Goal: Check status: Check status

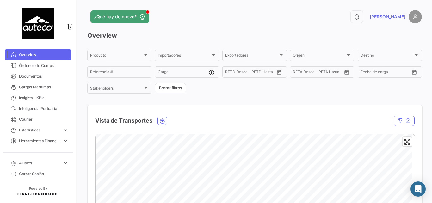
drag, startPoint x: 0, startPoint y: 0, endPoint x: 185, endPoint y: 19, distance: 185.7
click at [185, 19] on div "¿Qué hay de nuevo?" at bounding box center [179, 16] width 184 height 13
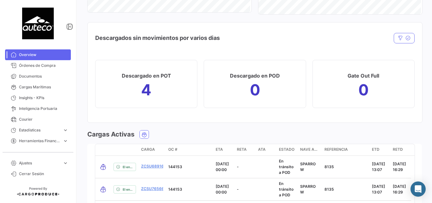
scroll to position [633, 0]
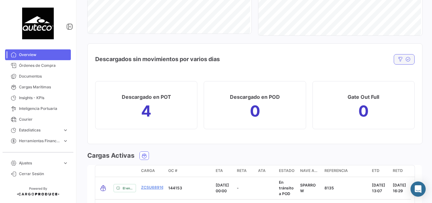
click at [406, 59] on icon "button" at bounding box center [408, 59] width 5 height 5
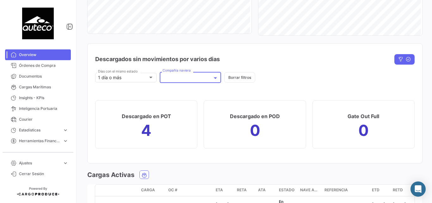
click at [178, 78] on div at bounding box center [191, 78] width 56 height 5
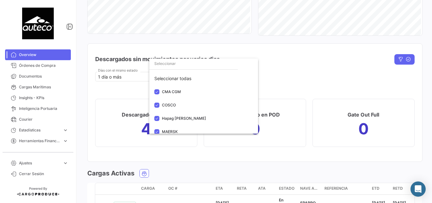
click at [178, 78] on div "Seleccionar todas" at bounding box center [203, 78] width 109 height 13
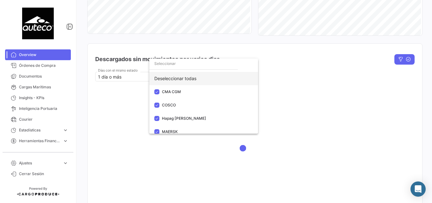
click at [193, 80] on div "Deseleccionar todas" at bounding box center [203, 78] width 109 height 13
click at [193, 80] on div "Seleccionar todas" at bounding box center [203, 78] width 109 height 13
click at [281, 68] on div at bounding box center [216, 101] width 432 height 203
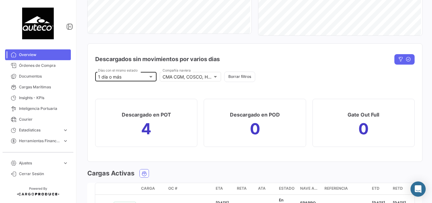
click at [151, 80] on div "1 día o más [PERSON_NAME] con el mismo estado" at bounding box center [126, 76] width 56 height 10
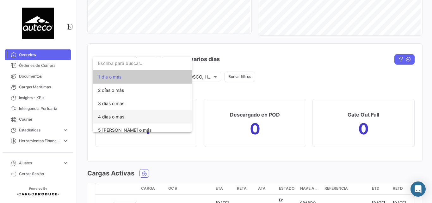
click at [114, 115] on span "4 días o más" at bounding box center [111, 116] width 26 height 5
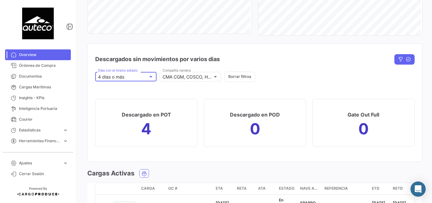
click at [140, 77] on div "4 días o más" at bounding box center [123, 76] width 50 height 5
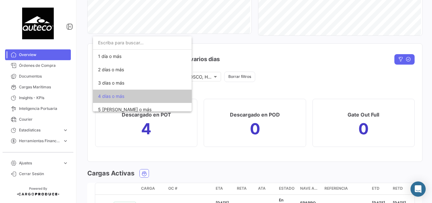
scroll to position [37, 0]
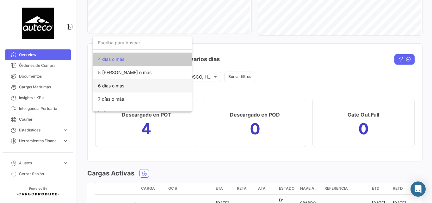
click at [117, 84] on span "6 días o más" at bounding box center [111, 85] width 26 height 5
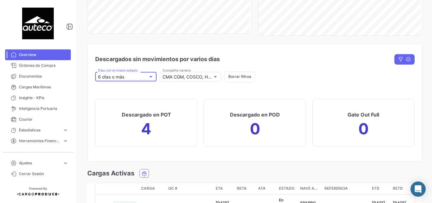
scroll to position [654, 0]
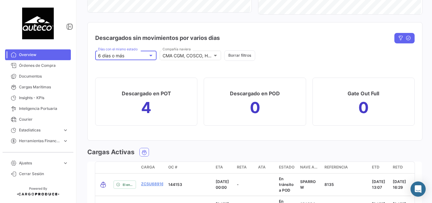
click at [148, 53] on div at bounding box center [151, 55] width 6 height 5
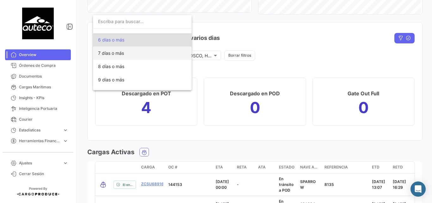
scroll to position [104, 0]
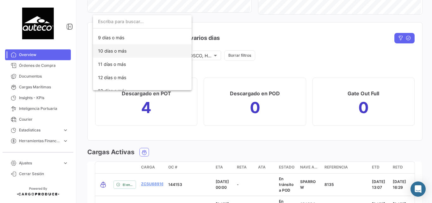
click at [126, 53] on span "10 días o más" at bounding box center [142, 50] width 89 height 13
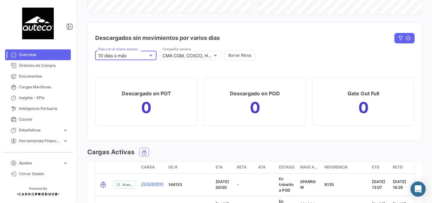
click at [136, 54] on div "10 días o más" at bounding box center [123, 55] width 50 height 5
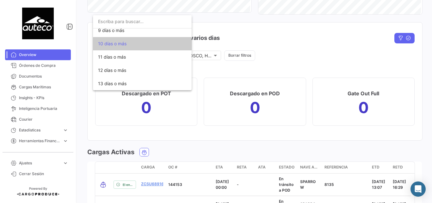
scroll to position [48, 0]
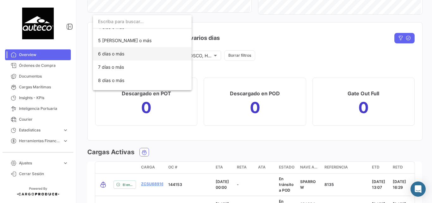
click at [124, 55] on span "6 días o más" at bounding box center [111, 53] width 26 height 5
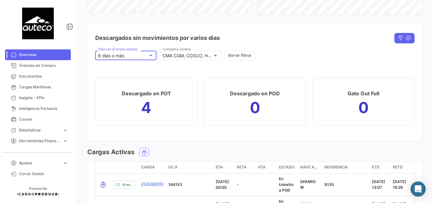
click at [142, 55] on div "6 días o más" at bounding box center [123, 55] width 50 height 5
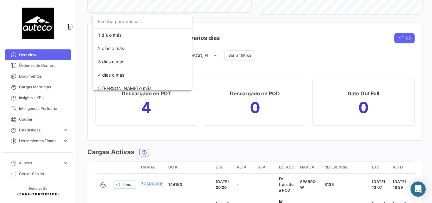
scroll to position [62, 0]
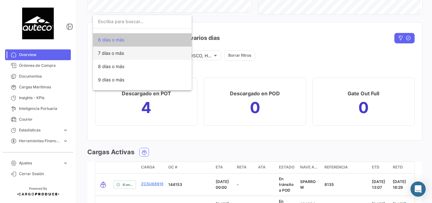
click at [120, 56] on span "7 días o más" at bounding box center [142, 53] width 89 height 13
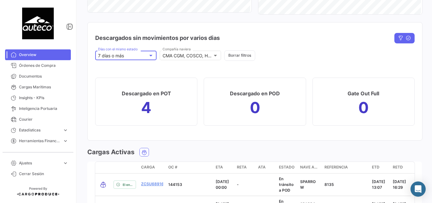
click at [139, 58] on div "7 días o más" at bounding box center [123, 55] width 50 height 5
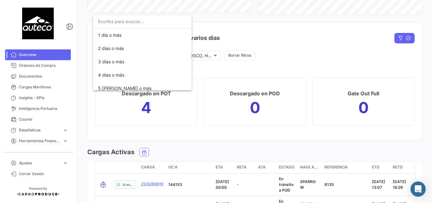
scroll to position [74, 0]
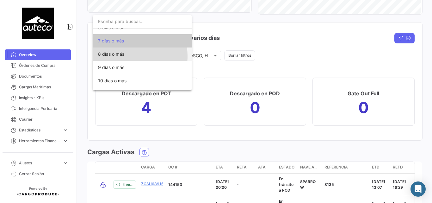
click at [124, 56] on span "8 días o más" at bounding box center [111, 53] width 26 height 5
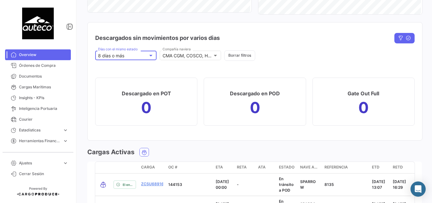
click at [148, 56] on div at bounding box center [151, 55] width 6 height 5
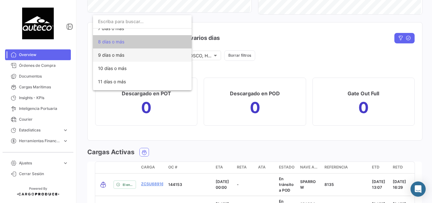
scroll to position [0, 0]
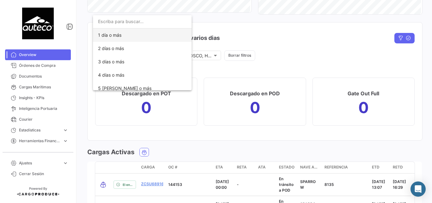
click at [122, 37] on span "1 día o más" at bounding box center [142, 34] width 89 height 13
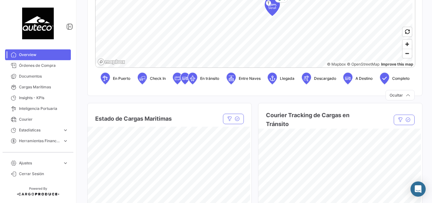
scroll to position [127, 0]
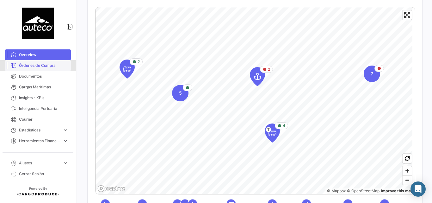
click at [33, 68] on span "Órdenes de Compra" at bounding box center [43, 66] width 49 height 6
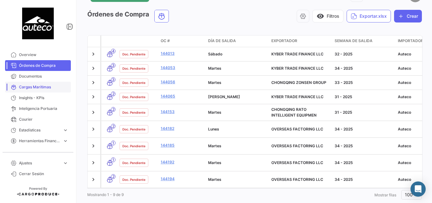
click at [32, 85] on span "Cargas Marítimas" at bounding box center [43, 87] width 49 height 6
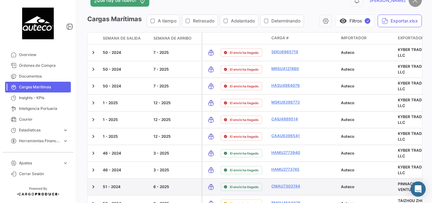
scroll to position [59, 0]
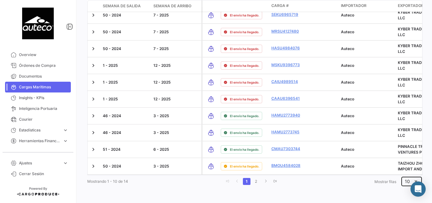
click at [401, 181] on div "10" at bounding box center [411, 181] width 21 height 10
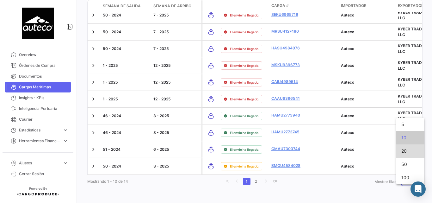
click at [403, 151] on span "20" at bounding box center [410, 150] width 18 height 13
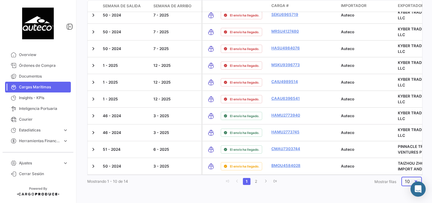
click at [407, 181] on div "10" at bounding box center [409, 181] width 8 height 5
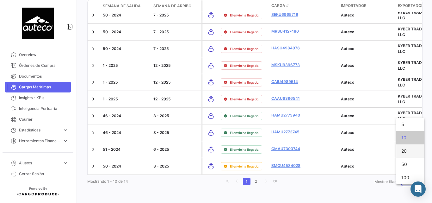
click at [405, 153] on span "20" at bounding box center [410, 150] width 18 height 13
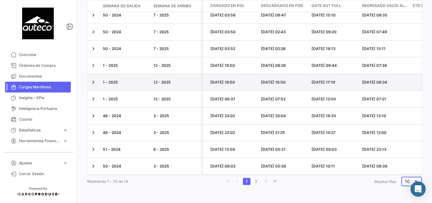
scroll to position [0, 0]
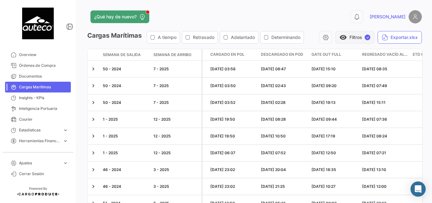
click at [340, 34] on span "visibility" at bounding box center [343, 38] width 8 height 8
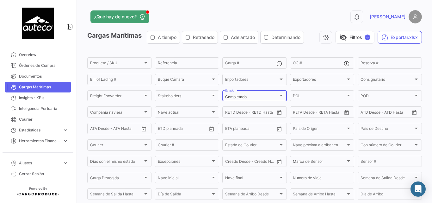
click at [265, 96] on div "Completado" at bounding box center [251, 97] width 53 height 4
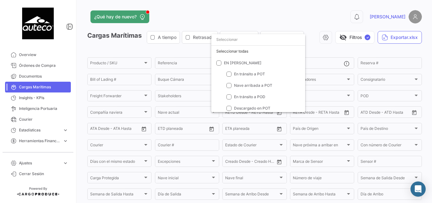
scroll to position [25, 0]
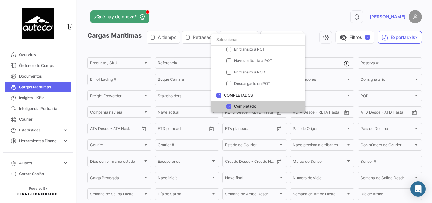
click at [270, 6] on div at bounding box center [216, 101] width 432 height 203
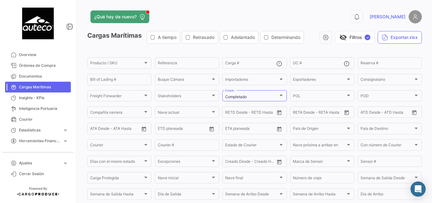
scroll to position [105, 0]
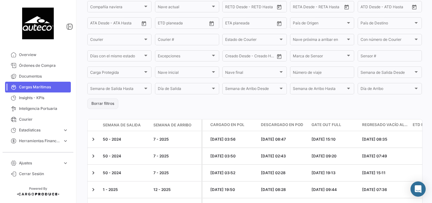
click at [97, 103] on button "Borrar filtros" at bounding box center [102, 103] width 31 height 10
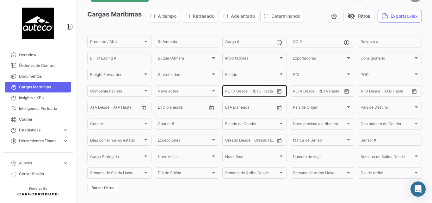
scroll to position [0, 0]
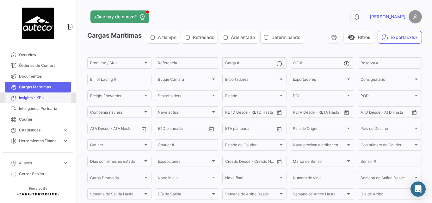
click at [40, 95] on span "Insights - KPIs" at bounding box center [43, 98] width 49 height 6
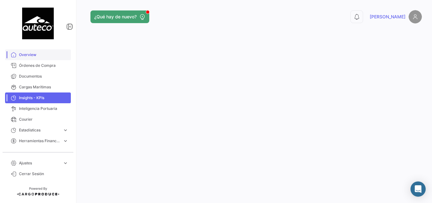
click at [26, 55] on span "Overview" at bounding box center [43, 55] width 49 height 6
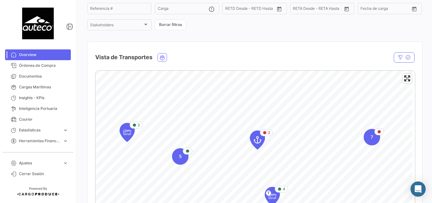
scroll to position [105, 0]
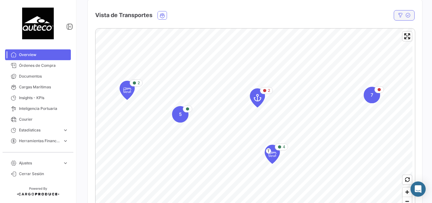
click at [406, 16] on icon "button" at bounding box center [408, 15] width 5 height 5
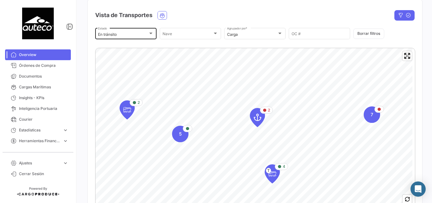
click at [115, 35] on mat-select-trigger "En tránsito" at bounding box center [107, 34] width 19 height 5
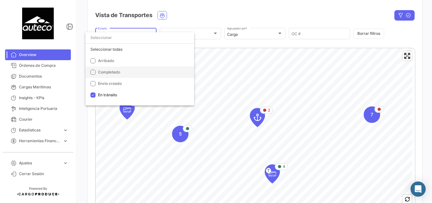
click at [106, 72] on span "Completado" at bounding box center [109, 72] width 22 height 5
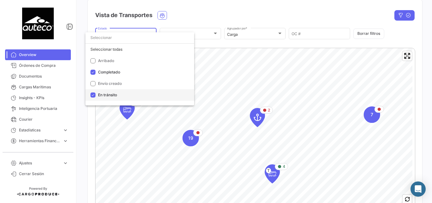
click at [95, 93] on mat-pseudo-checkbox at bounding box center [92, 94] width 5 height 5
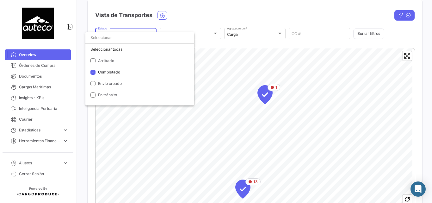
drag, startPoint x: 193, startPoint y: 167, endPoint x: 183, endPoint y: 122, distance: 46.2
click at [183, 122] on div at bounding box center [216, 101] width 432 height 203
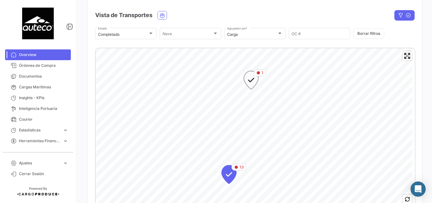
scroll to position [127, 0]
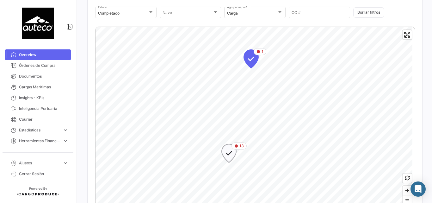
click at [228, 153] on icon "Map marker" at bounding box center [229, 152] width 9 height 13
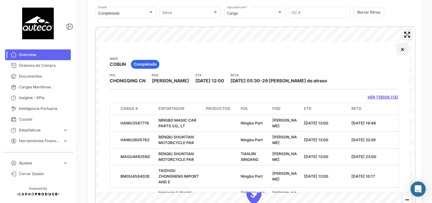
click at [400, 47] on button "×" at bounding box center [402, 49] width 13 height 13
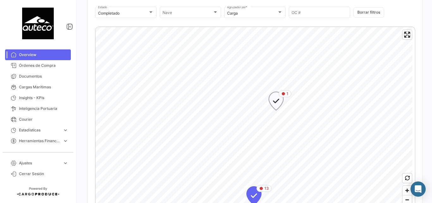
click at [271, 103] on icon "Map marker" at bounding box center [276, 101] width 15 height 18
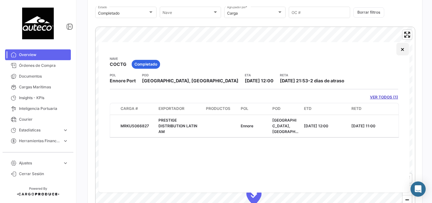
click at [403, 53] on button "×" at bounding box center [402, 49] width 13 height 13
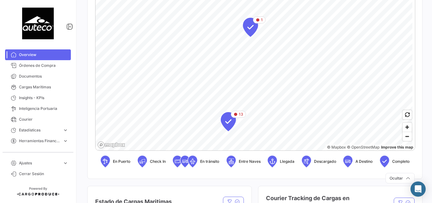
scroll to position [105, 0]
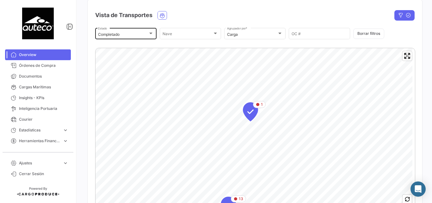
click at [128, 39] on div "Completado Estado" at bounding box center [126, 33] width 56 height 12
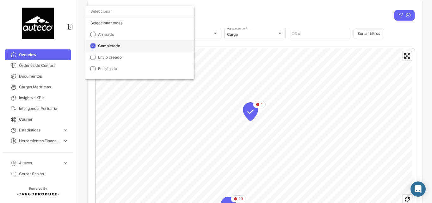
click at [90, 47] on mat-pseudo-checkbox at bounding box center [92, 45] width 5 height 5
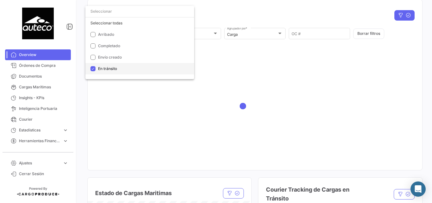
click at [92, 67] on mat-pseudo-checkbox at bounding box center [92, 68] width 5 height 5
click at [239, 6] on div at bounding box center [216, 101] width 432 height 203
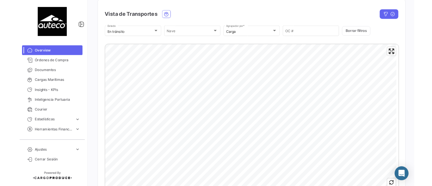
scroll to position [0, 0]
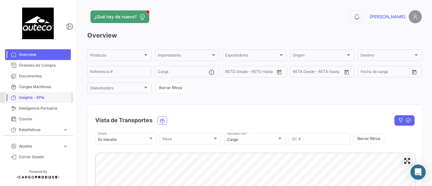
click at [26, 99] on span "Insights - KPIs" at bounding box center [43, 98] width 49 height 6
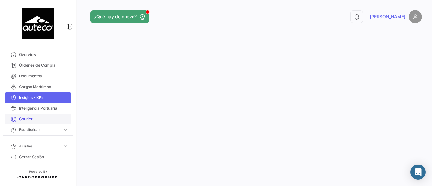
click at [27, 117] on span "Courier" at bounding box center [43, 119] width 49 height 6
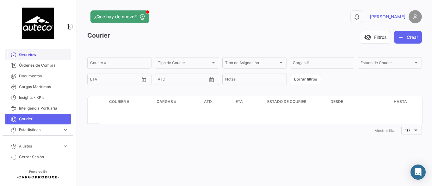
click at [35, 52] on span "Overview" at bounding box center [43, 55] width 49 height 6
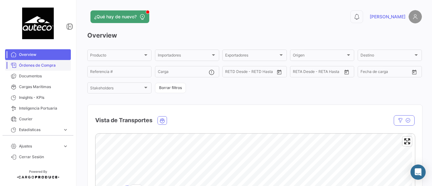
click at [37, 66] on span "Órdenes de Compra" at bounding box center [43, 66] width 49 height 6
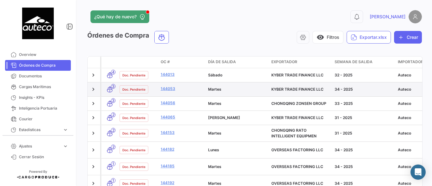
click at [170, 85] on datatable-body-cell "144053" at bounding box center [181, 90] width 47 height 14
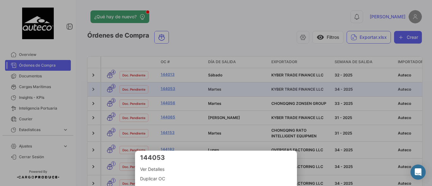
click at [149, 168] on span "Ver Detalles" at bounding box center [216, 170] width 152 height 8
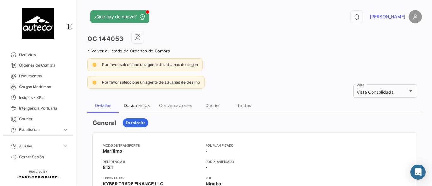
click at [133, 104] on div "Documentos" at bounding box center [137, 105] width 26 height 5
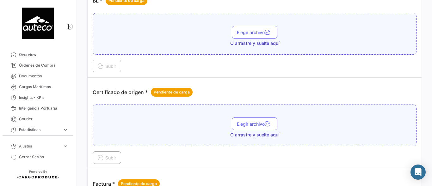
scroll to position [232, 0]
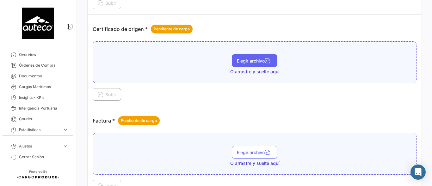
click at [252, 60] on span "Elegir archivo" at bounding box center [254, 60] width 35 height 5
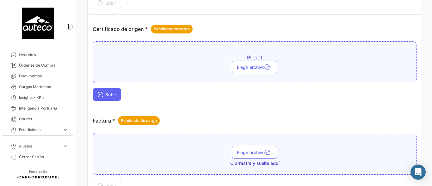
click at [110, 95] on span "Subir" at bounding box center [107, 94] width 18 height 5
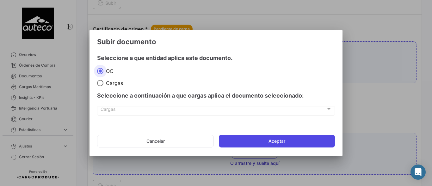
click at [279, 140] on button "Aceptar" at bounding box center [277, 141] width 116 height 13
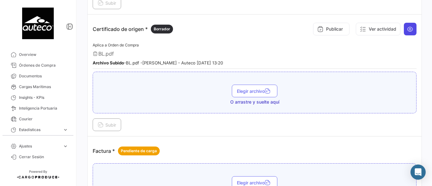
click at [404, 27] on button at bounding box center [410, 29] width 13 height 13
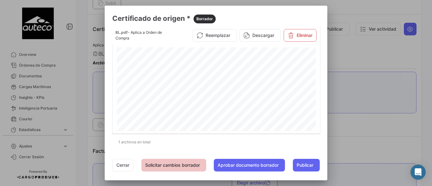
click at [181, 168] on button "Solicitar cambios borrador" at bounding box center [173, 165] width 65 height 13
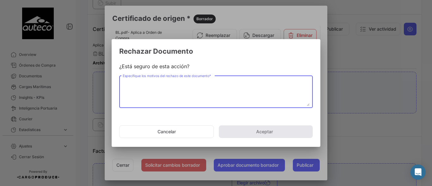
click at [167, 94] on textarea "Especifique los motivos del rechazo de este documento *" at bounding box center [216, 92] width 187 height 28
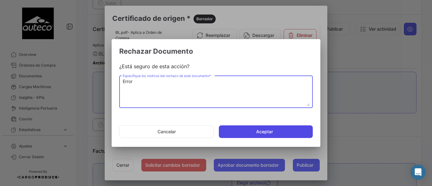
type textarea "Error"
click at [257, 132] on button "Aceptar" at bounding box center [266, 132] width 94 height 13
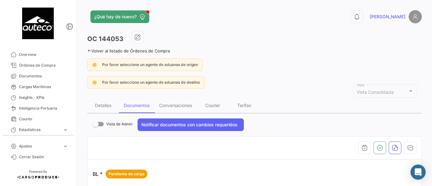
scroll to position [42, 0]
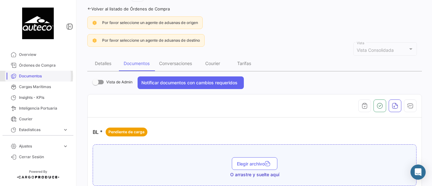
click at [27, 76] on span "Documentos" at bounding box center [43, 76] width 49 height 6
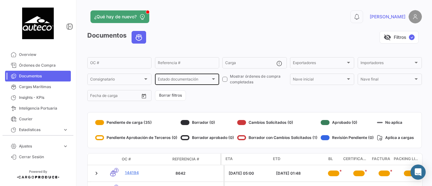
click at [202, 81] on div "Estado documentación" at bounding box center [184, 80] width 53 height 4
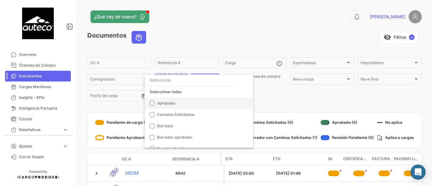
scroll to position [21, 0]
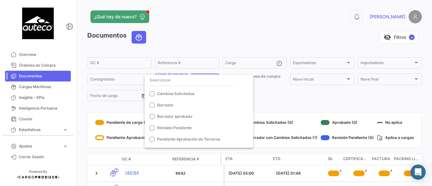
click at [283, 98] on div at bounding box center [216, 93] width 432 height 186
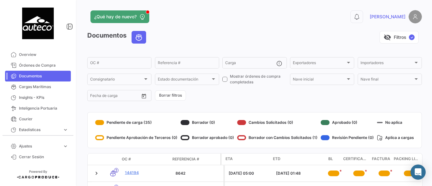
scroll to position [13, 0]
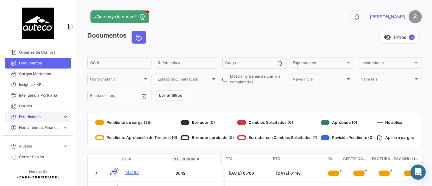
click at [39, 118] on span "Estadísticas" at bounding box center [39, 117] width 41 height 6
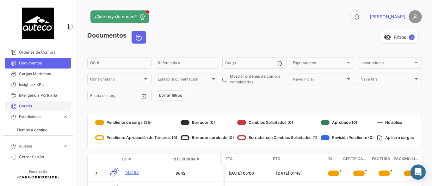
scroll to position [50, 0]
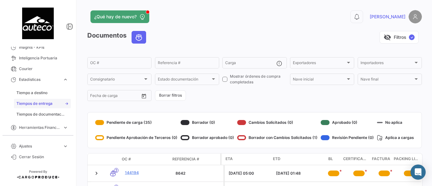
click at [41, 103] on span "Tiempos de entrega" at bounding box center [34, 104] width 36 height 6
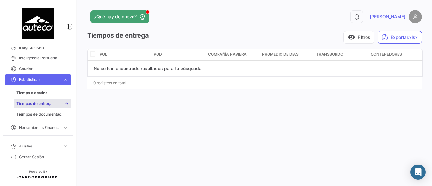
click at [360, 40] on button "visibility Filtros" at bounding box center [359, 37] width 31 height 13
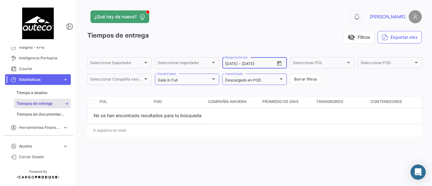
click at [280, 62] on icon "Open calendar" at bounding box center [279, 63] width 4 height 5
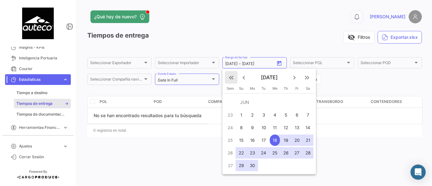
click at [233, 77] on mat-icon "keyboard_double_arrow_left" at bounding box center [231, 78] width 8 height 8
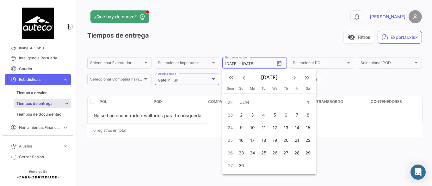
click at [258, 127] on button "11" at bounding box center [263, 127] width 11 height 13
type input "[DATE]"
click at [304, 78] on mat-icon "keyboard_double_arrow_right" at bounding box center [307, 78] width 8 height 8
click at [235, 78] on mat-icon "keyboard_double_arrow_left" at bounding box center [231, 78] width 8 height 8
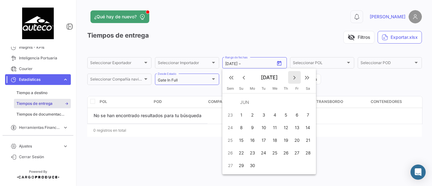
click at [294, 76] on mat-icon "keyboard_arrow_right" at bounding box center [295, 78] width 8 height 8
click at [285, 138] on div "18" at bounding box center [286, 140] width 10 height 11
type input "[DATE]"
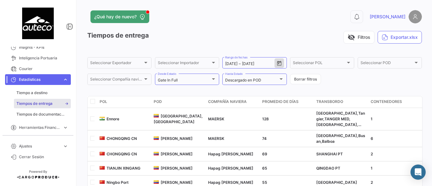
scroll to position [59, 0]
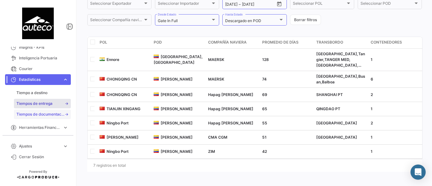
click at [40, 115] on span "Tiempos de documentación" at bounding box center [40, 115] width 48 height 6
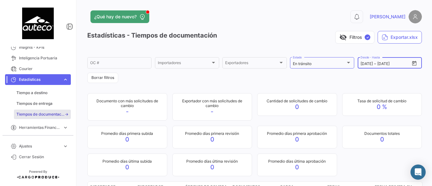
click at [412, 61] on icon "Open calendar" at bounding box center [415, 64] width 6 height 6
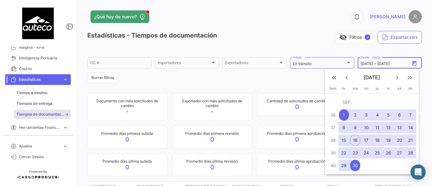
click at [410, 61] on div at bounding box center [216, 93] width 432 height 186
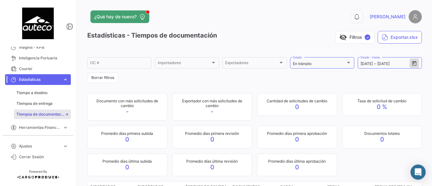
click at [299, 83] on form "OC # Importadores Importadores Exportadores Exportadores En [PERSON_NAME] Estad…" at bounding box center [254, 69] width 335 height 27
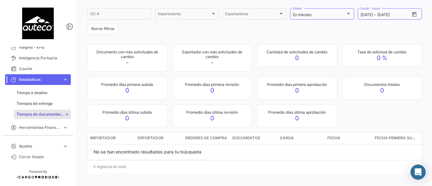
click at [34, 79] on span "Estadísticas" at bounding box center [39, 80] width 41 height 6
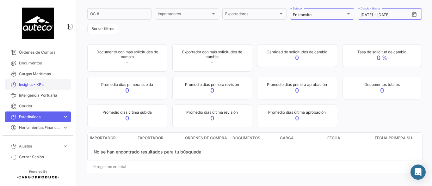
scroll to position [0, 0]
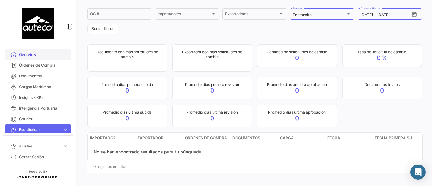
click at [33, 54] on span "Overview" at bounding box center [43, 55] width 49 height 6
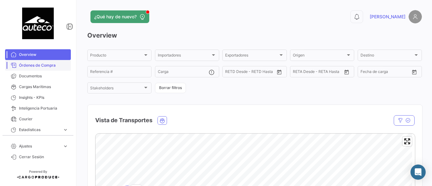
click at [33, 66] on span "Órdenes de Compra" at bounding box center [43, 66] width 49 height 6
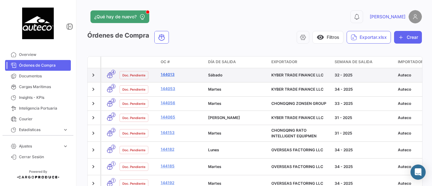
click at [168, 73] on link "144013" at bounding box center [182, 75] width 42 height 6
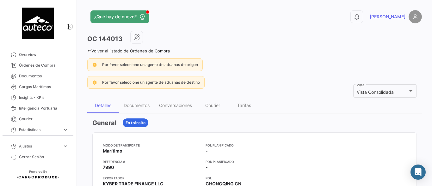
scroll to position [42, 0]
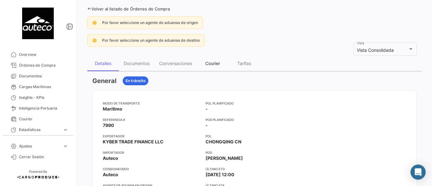
click at [211, 61] on div "Courier" at bounding box center [212, 63] width 15 height 5
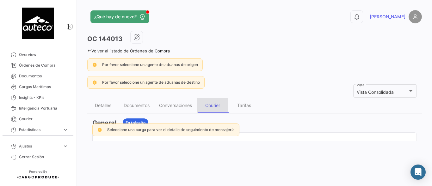
scroll to position [0, 0]
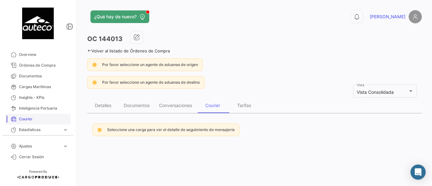
click at [24, 118] on span "Courier" at bounding box center [43, 119] width 49 height 6
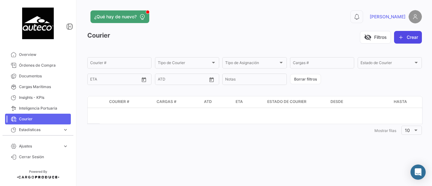
click at [416, 34] on button "Crear" at bounding box center [408, 37] width 28 height 13
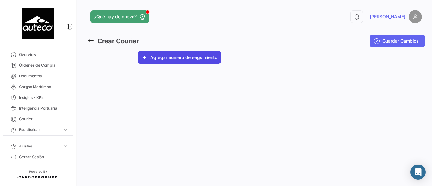
click at [189, 57] on button "Agregar numero de seguimiento" at bounding box center [180, 57] width 84 height 13
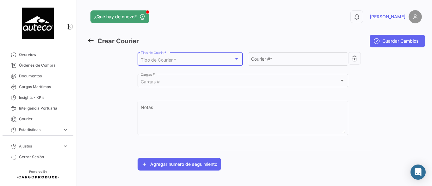
click at [178, 60] on div "Tipo de Courier *" at bounding box center [187, 60] width 93 height 5
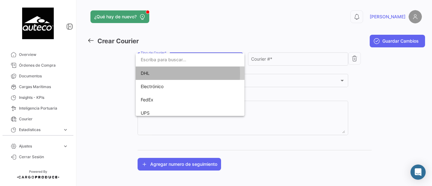
click at [154, 74] on span "DHL" at bounding box center [185, 73] width 89 height 13
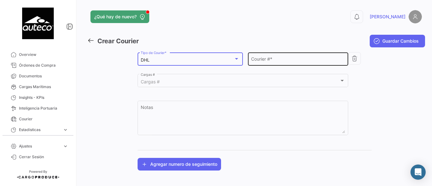
click at [274, 61] on input "Courier # *" at bounding box center [298, 60] width 94 height 5
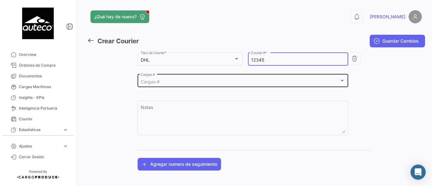
type input "12345"
click at [171, 82] on div "Cargas #" at bounding box center [240, 81] width 199 height 5
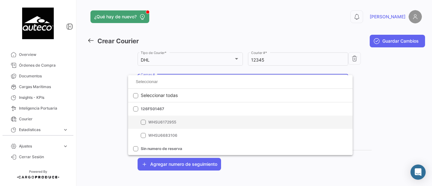
scroll to position [21, 0]
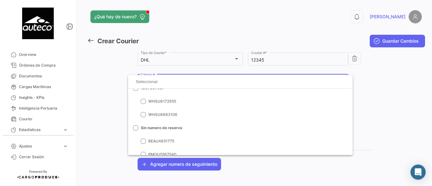
click at [276, 24] on div at bounding box center [216, 93] width 432 height 186
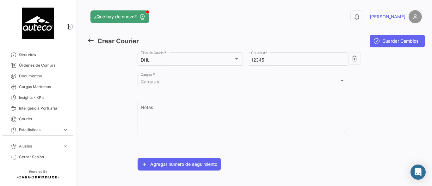
click at [89, 38] on icon at bounding box center [90, 40] width 7 height 7
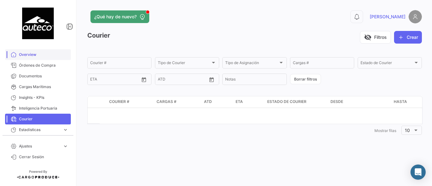
click at [26, 55] on span "Overview" at bounding box center [43, 55] width 49 height 6
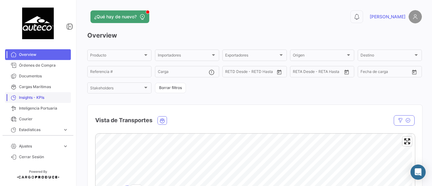
scroll to position [13, 0]
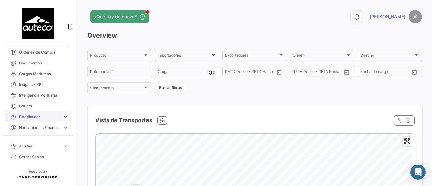
click at [40, 114] on link "Estadísticas expand_more" at bounding box center [38, 117] width 66 height 11
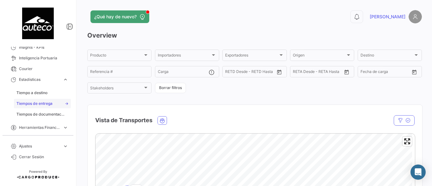
click at [27, 103] on span "Tiempos de entrega" at bounding box center [34, 104] width 36 height 6
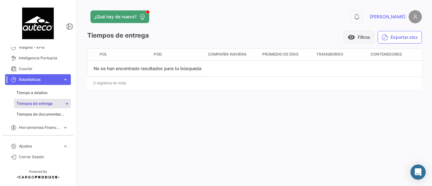
click at [363, 39] on button "visibility Filtros" at bounding box center [359, 37] width 31 height 13
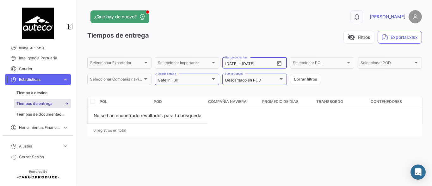
click at [280, 64] on icon "Open calendar" at bounding box center [279, 64] width 6 height 6
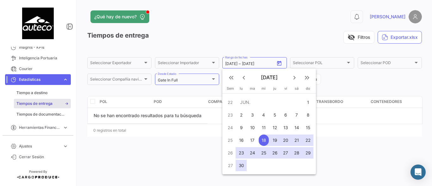
click at [230, 76] on mat-icon "keyboard_double_arrow_left" at bounding box center [231, 78] width 8 height 8
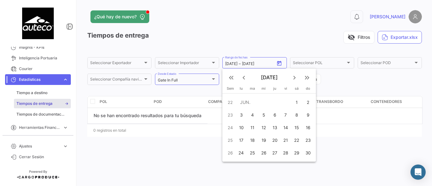
click at [296, 102] on div "1" at bounding box center [297, 102] width 10 height 11
type input "[DATE]"
click at [242, 77] on mat-icon "keyboard_arrow_left" at bounding box center [244, 78] width 8 height 8
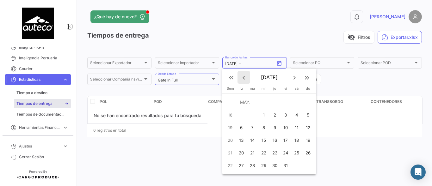
click at [242, 77] on mat-icon "keyboard_arrow_left" at bounding box center [244, 78] width 8 height 8
click at [258, 125] on button "9" at bounding box center [251, 127] width 11 height 13
type input "[DATE]"
click at [306, 76] on mat-icon "keyboard_double_arrow_right" at bounding box center [307, 78] width 8 height 8
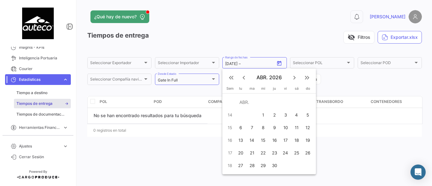
click at [232, 76] on mat-icon "keyboard_double_arrow_left" at bounding box center [231, 78] width 8 height 8
click at [299, 75] on button "keyboard_arrow_right" at bounding box center [294, 77] width 13 height 13
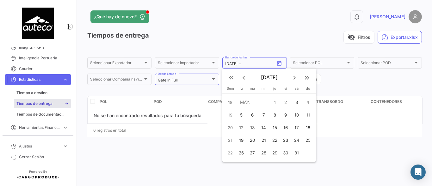
click at [299, 75] on button "keyboard_arrow_right" at bounding box center [294, 77] width 13 height 13
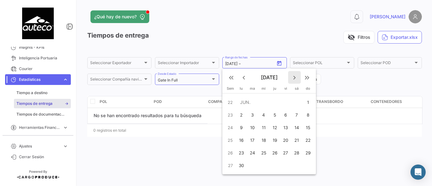
click at [299, 75] on button "keyboard_arrow_right" at bounding box center [294, 77] width 13 height 13
click at [294, 78] on mat-icon "keyboard_arrow_right" at bounding box center [295, 78] width 8 height 8
click at [284, 144] on div "17" at bounding box center [286, 140] width 10 height 11
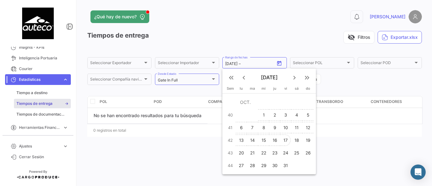
type input "[DATE]"
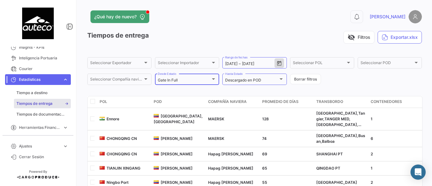
scroll to position [42, 0]
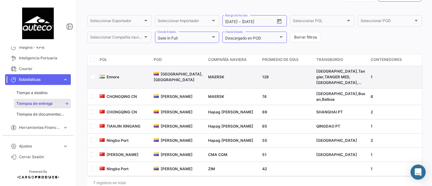
click at [116, 77] on span "Ennore" at bounding box center [113, 77] width 13 height 5
click at [94, 77] on input "checkbox" at bounding box center [92, 76] width 4 height 4
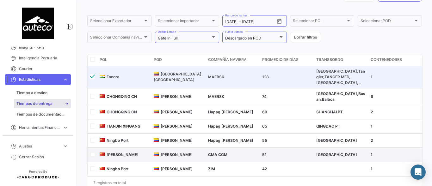
scroll to position [122, 0]
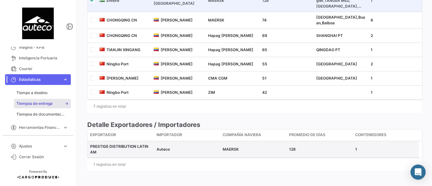
click at [132, 146] on span "PRESTIGE DISTRIBUTION LATIN AM" at bounding box center [119, 149] width 58 height 10
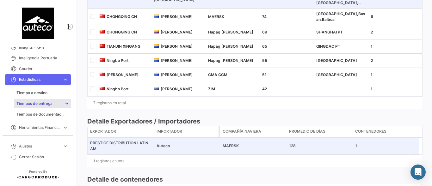
scroll to position [177, 0]
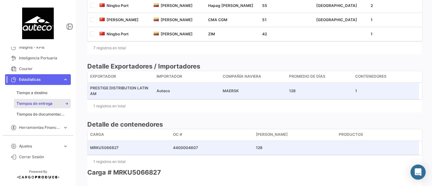
click at [101, 150] on span "MRKU5066827" at bounding box center [104, 148] width 28 height 5
click at [106, 150] on span "MRKU5066827" at bounding box center [104, 148] width 28 height 5
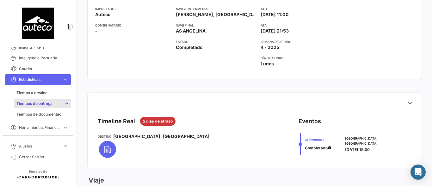
scroll to position [493, 0]
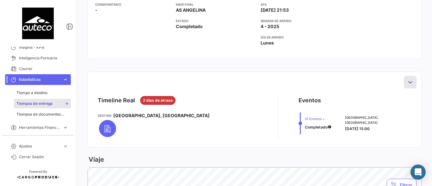
click at [407, 84] on icon at bounding box center [410, 82] width 6 height 6
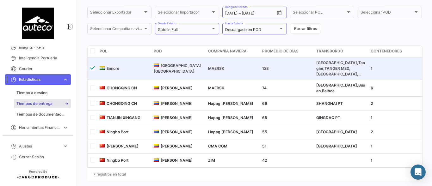
scroll to position [0, 0]
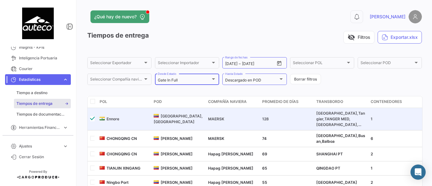
click at [206, 78] on div "Gate In Full Desde Estado" at bounding box center [187, 79] width 59 height 12
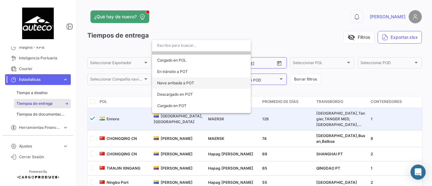
scroll to position [22, 0]
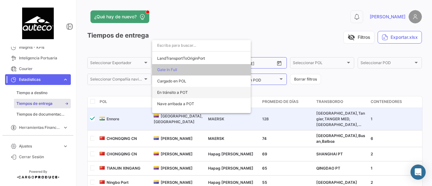
click at [165, 94] on span "En tránsito a POT" at bounding box center [172, 92] width 31 height 5
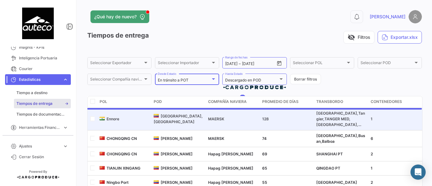
checkbox input "false"
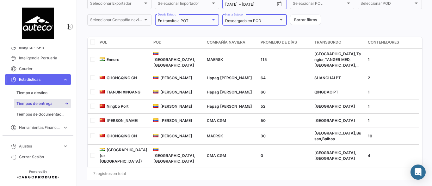
scroll to position [0, 0]
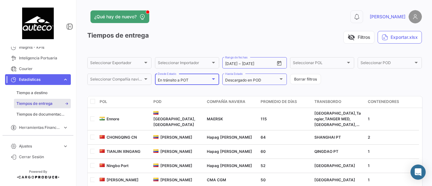
click at [206, 81] on div "En tránsito a POT" at bounding box center [184, 80] width 53 height 4
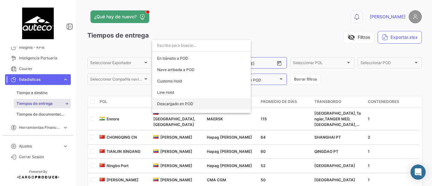
scroll to position [148, 0]
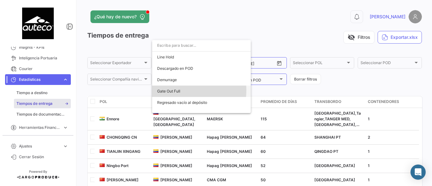
click at [174, 90] on span "Gate Out Full" at bounding box center [168, 91] width 23 height 5
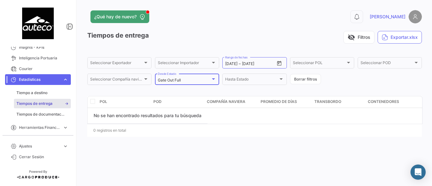
click at [213, 78] on div at bounding box center [214, 79] width 6 height 5
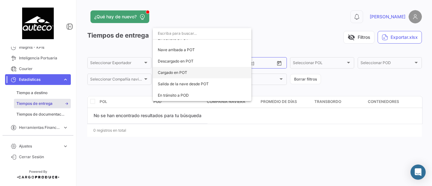
scroll to position [0, 0]
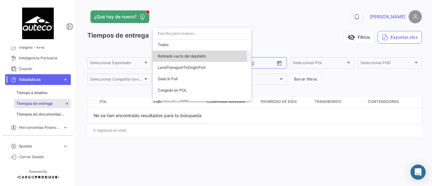
click at [177, 58] on span "Retirado vacío del depósito" at bounding box center [182, 56] width 48 height 5
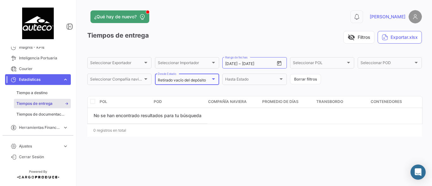
click at [213, 77] on div at bounding box center [214, 79] width 6 height 5
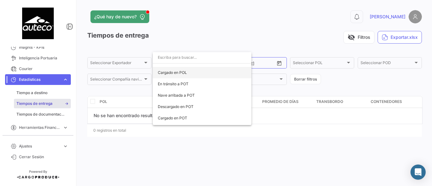
scroll to position [21, 0]
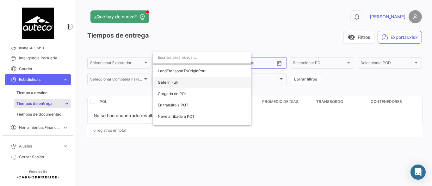
click at [174, 83] on span "Gate In Full" at bounding box center [168, 82] width 20 height 5
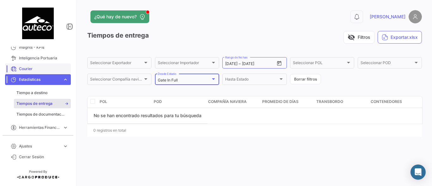
scroll to position [0, 0]
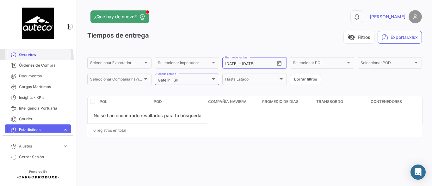
click at [31, 59] on link "Overview" at bounding box center [38, 54] width 66 height 11
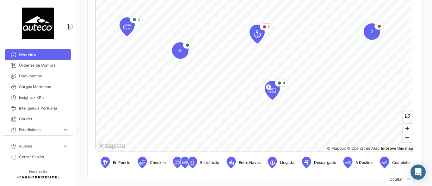
scroll to position [105, 0]
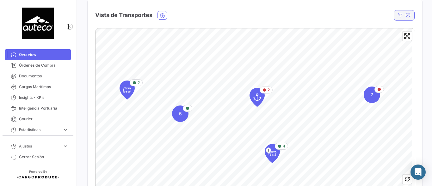
click at [400, 16] on button "button" at bounding box center [404, 15] width 21 height 10
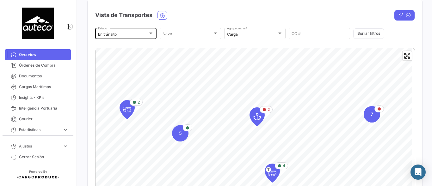
click at [142, 33] on div "En tránsito" at bounding box center [123, 34] width 50 height 4
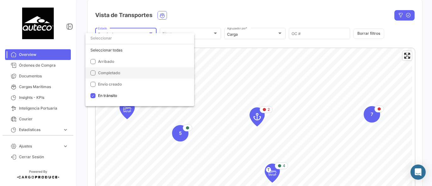
click at [92, 73] on mat-pseudo-checkbox at bounding box center [92, 73] width 5 height 5
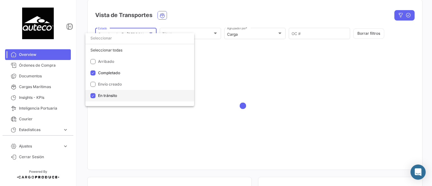
click at [92, 96] on mat-pseudo-checkbox at bounding box center [92, 95] width 5 height 5
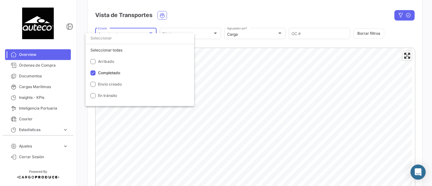
click at [210, 15] on div at bounding box center [216, 93] width 432 height 186
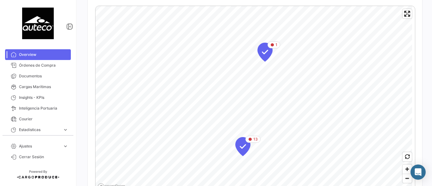
scroll to position [169, 0]
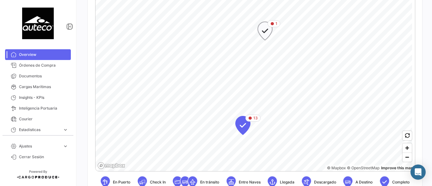
click at [265, 34] on icon "Map marker" at bounding box center [265, 30] width 9 height 13
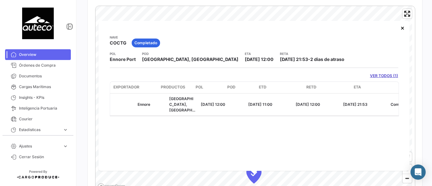
scroll to position [0, 0]
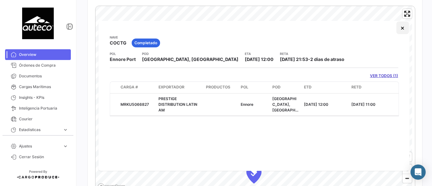
click at [405, 29] on button "×" at bounding box center [402, 28] width 13 height 13
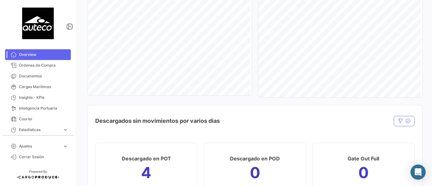
scroll to position [675, 0]
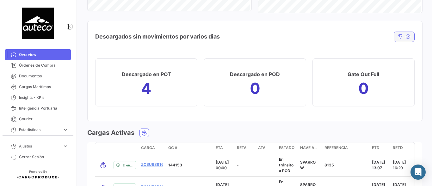
click at [406, 35] on icon "button" at bounding box center [408, 36] width 5 height 5
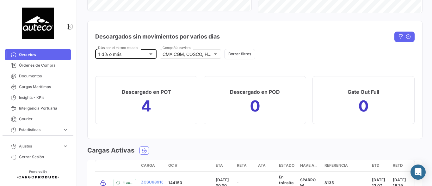
click at [149, 55] on div at bounding box center [150, 54] width 3 height 2
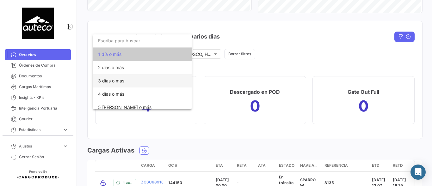
scroll to position [42, 0]
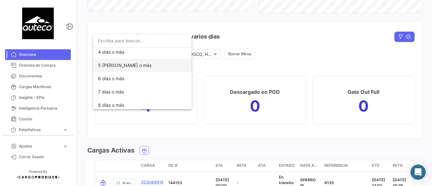
click at [125, 71] on span "5 [PERSON_NAME] o más" at bounding box center [142, 65] width 89 height 13
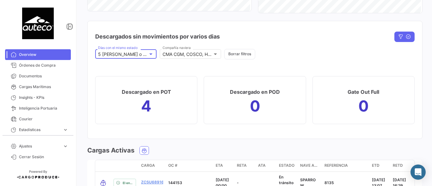
click at [152, 53] on div at bounding box center [151, 54] width 6 height 5
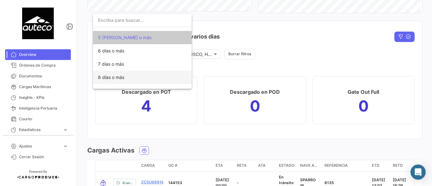
scroll to position [70, 0]
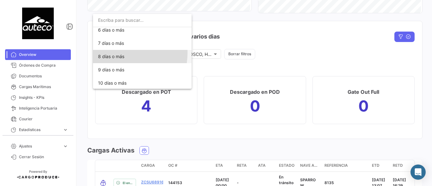
click at [109, 52] on span "8 días o más" at bounding box center [142, 56] width 89 height 13
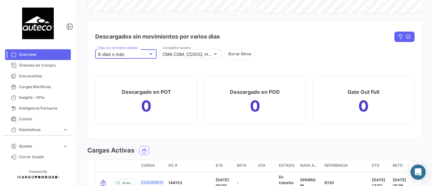
click at [109, 52] on mat-select-trigger "8 días o más" at bounding box center [111, 54] width 26 height 5
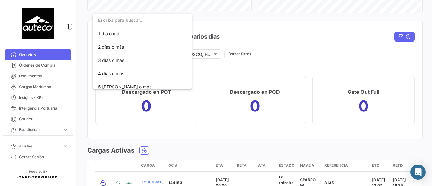
scroll to position [86, 0]
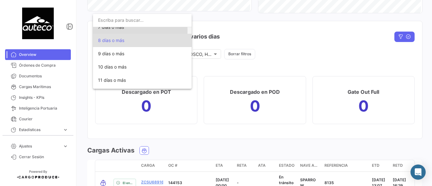
click at [115, 31] on span "7 días o más" at bounding box center [142, 27] width 89 height 13
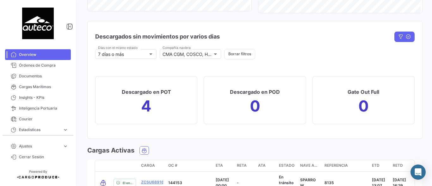
click at [145, 101] on h1 "4" at bounding box center [146, 106] width 10 height 10
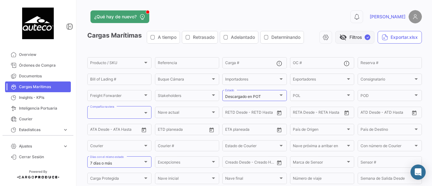
click at [346, 42] on button "visibility_off Filtros ✓" at bounding box center [354, 37] width 39 height 13
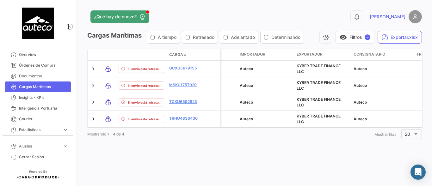
click at [36, 85] on span "Cargas Marítimas" at bounding box center [43, 87] width 49 height 6
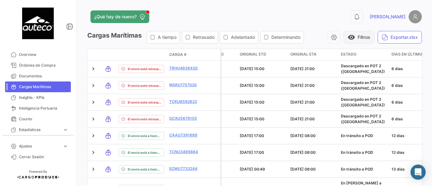
click at [348, 40] on span "visibility" at bounding box center [352, 38] width 8 height 8
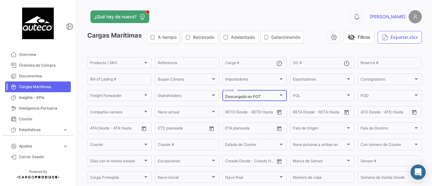
click at [265, 96] on div "Descargado en POT" at bounding box center [251, 97] width 53 height 4
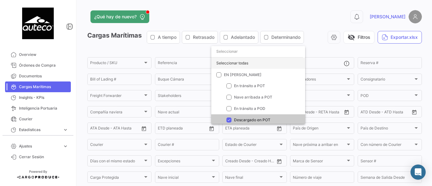
click at [231, 64] on div "Seleccionar todas" at bounding box center [258, 63] width 94 height 11
checkbox input "true"
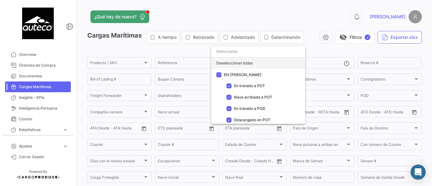
click at [243, 62] on div "Deseleccionar todas" at bounding box center [258, 63] width 94 height 11
checkbox input "false"
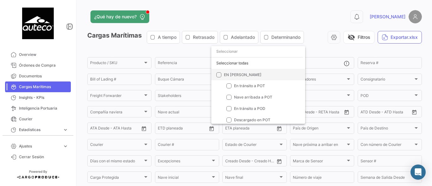
scroll to position [25, 0]
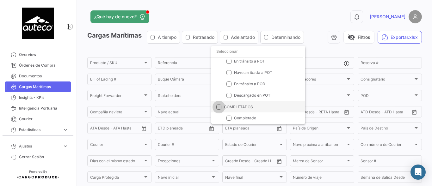
click at [220, 106] on span at bounding box center [218, 107] width 5 height 5
click at [219, 110] on input "COMPLETADOS" at bounding box center [219, 110] width 0 height 0
checkbox input "true"
click at [301, 1] on div at bounding box center [216, 93] width 432 height 186
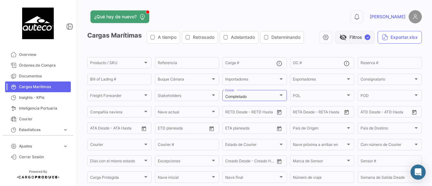
click at [350, 39] on button "visibility_off Filtros ✓" at bounding box center [354, 37] width 39 height 13
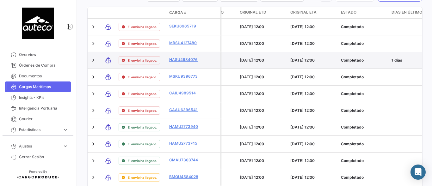
scroll to position [21, 0]
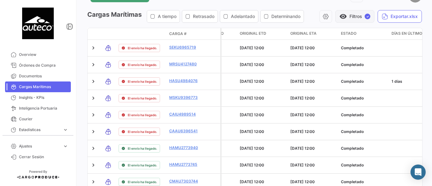
click at [355, 15] on button "visibility Filtros ✓" at bounding box center [354, 16] width 39 height 13
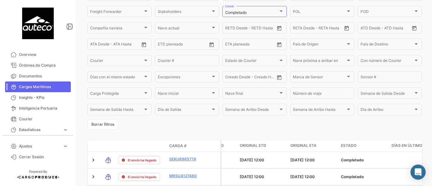
scroll to position [147, 0]
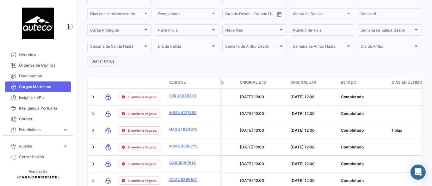
click at [109, 65] on button "Borrar filtros" at bounding box center [102, 61] width 31 height 10
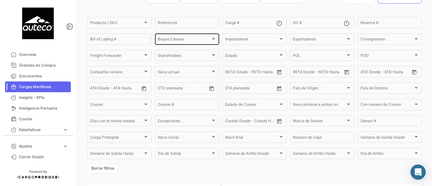
scroll to position [0, 0]
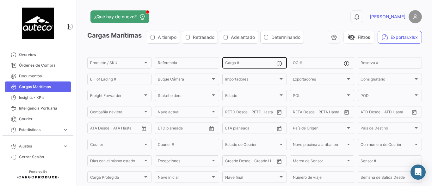
click at [241, 62] on div "Carga #" at bounding box center [250, 62] width 51 height 12
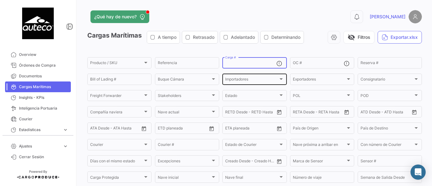
paste input "CMAU6932125"
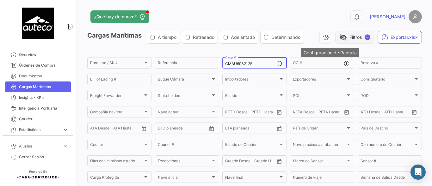
type input "CMAU6932125"
click at [348, 40] on button "visibility_off Filtros ✓" at bounding box center [354, 37] width 39 height 13
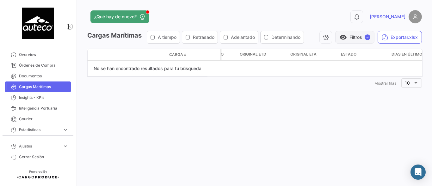
click at [345, 35] on span "visibility" at bounding box center [343, 38] width 8 height 8
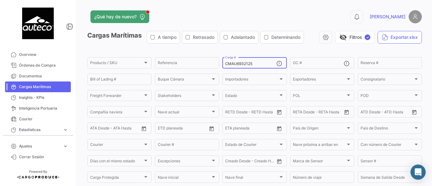
click at [259, 63] on input "CMAU6932125" at bounding box center [250, 64] width 51 height 4
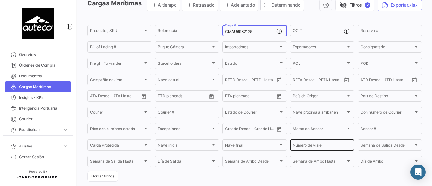
scroll to position [96, 0]
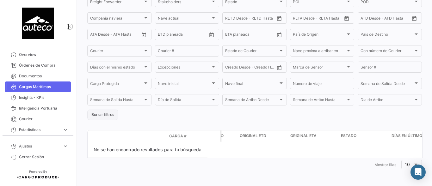
click at [106, 115] on button "Borrar filtros" at bounding box center [102, 115] width 31 height 10
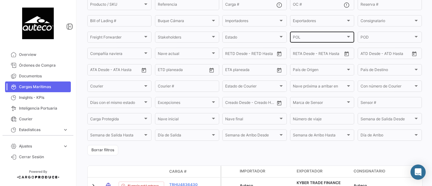
scroll to position [0, 0]
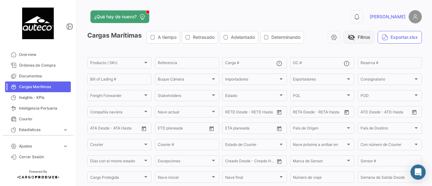
click at [354, 34] on button "visibility_off Filtros" at bounding box center [359, 37] width 31 height 13
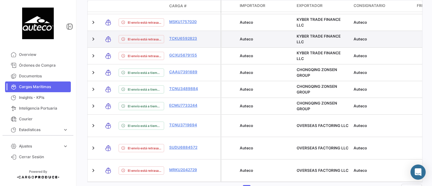
scroll to position [73, 0]
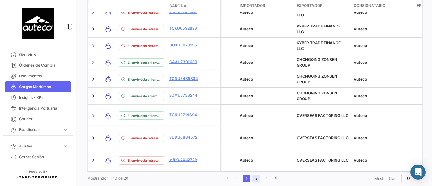
click at [253, 175] on link "2" at bounding box center [256, 178] width 8 height 7
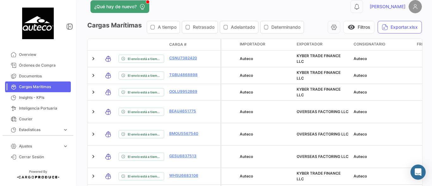
scroll to position [0, 0]
